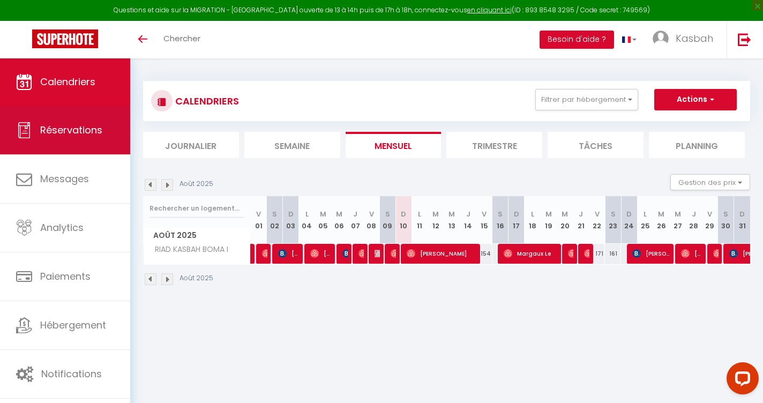
click at [82, 128] on span "Réservations" at bounding box center [71, 129] width 62 height 13
select select "not_cancelled"
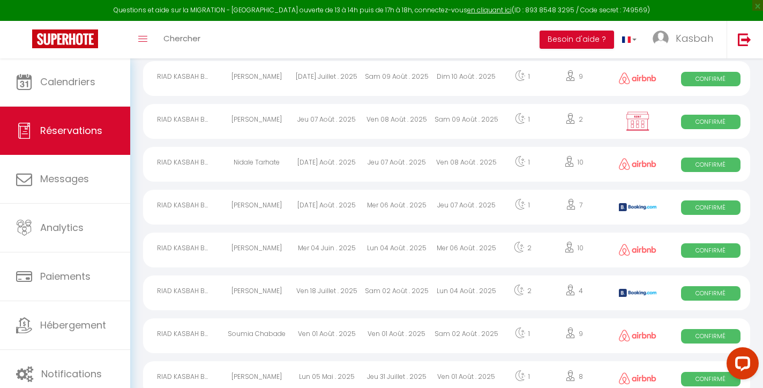
scroll to position [882, 0]
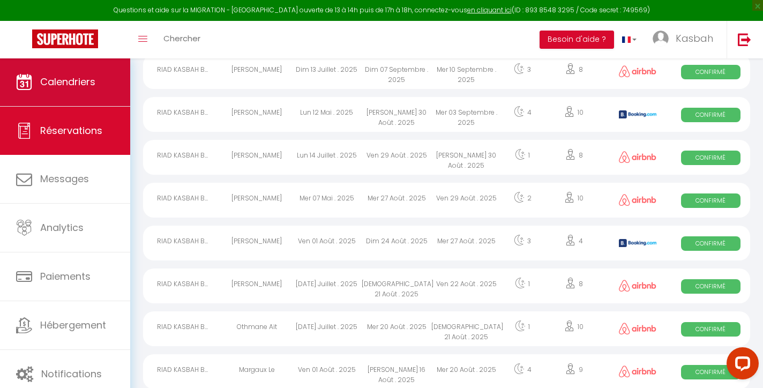
click at [80, 79] on span "Calendriers" at bounding box center [67, 81] width 55 height 13
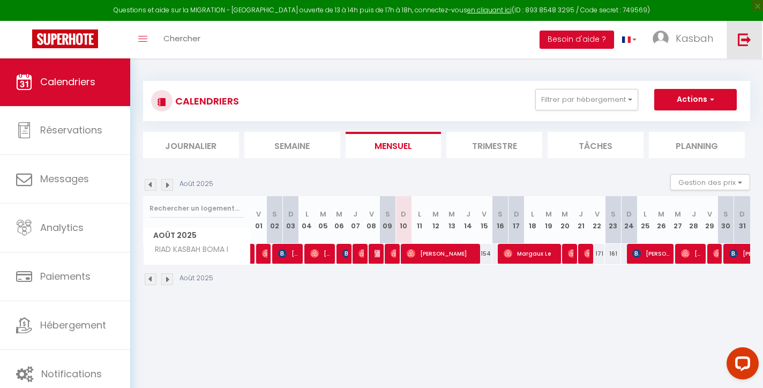
click at [744, 35] on img at bounding box center [744, 39] width 13 height 13
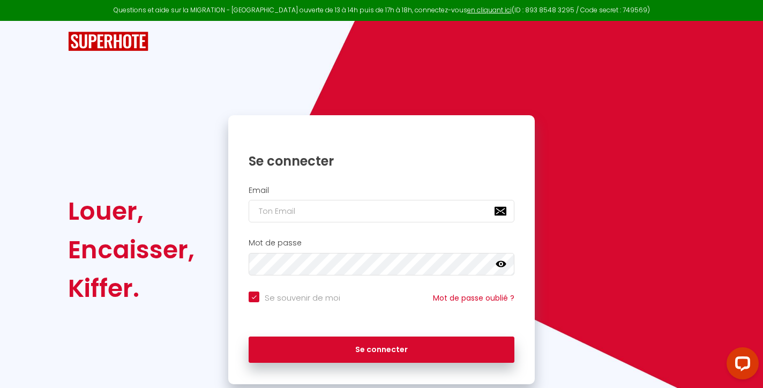
type input "i"
checkbox input "true"
type input "in"
checkbox input "true"
type input "inf"
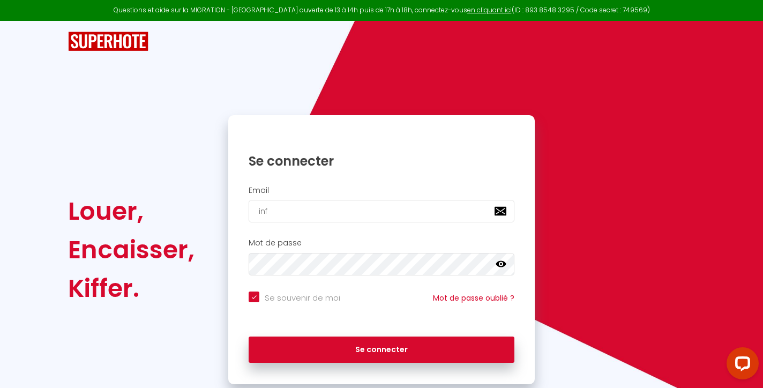
checkbox input "true"
type input "info"
checkbox input "true"
type input "[EMAIL_ADDRESS][DOMAIN_NAME]"
click at [382, 348] on button "Se connecter" at bounding box center [382, 350] width 266 height 27
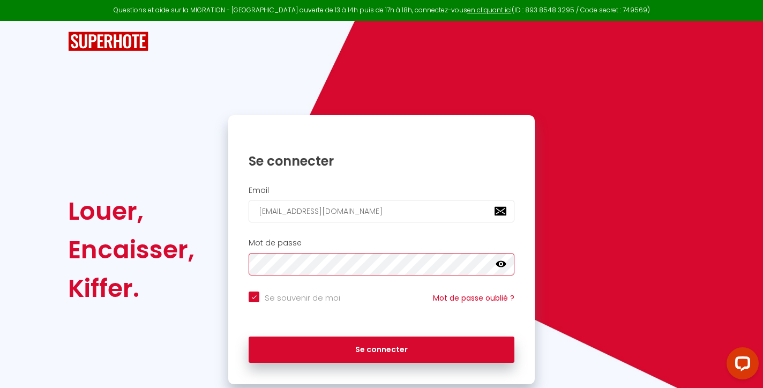
checkbox input "true"
